Goal: Task Accomplishment & Management: Complete application form

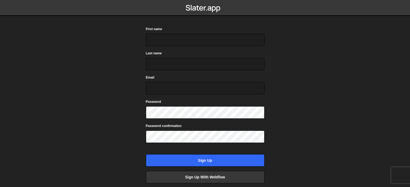
scroll to position [17, 0]
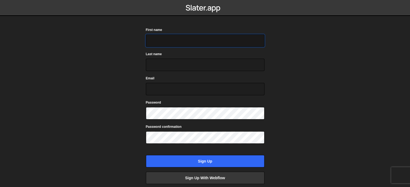
click at [171, 36] on input "First name" at bounding box center [205, 40] width 118 height 12
type input "mohan"
click at [168, 64] on input "Last name" at bounding box center [205, 65] width 118 height 12
type input "krishna"
click at [168, 84] on input "Email" at bounding box center [205, 89] width 118 height 12
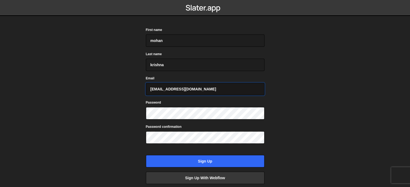
type input "[EMAIL_ADDRESS][DOMAIN_NAME]"
click at [155, 127] on label "Password confirmation" at bounding box center [164, 126] width 36 height 5
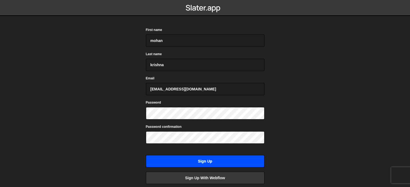
click at [167, 158] on input "Sign up" at bounding box center [205, 161] width 118 height 12
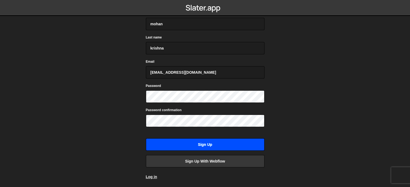
scroll to position [48, 0]
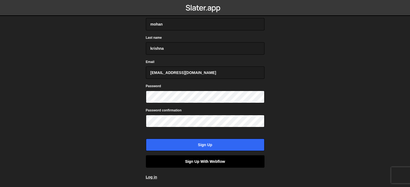
click at [178, 162] on link "Sign up with Webflow" at bounding box center [205, 161] width 118 height 12
